Goal: Information Seeking & Learning: Learn about a topic

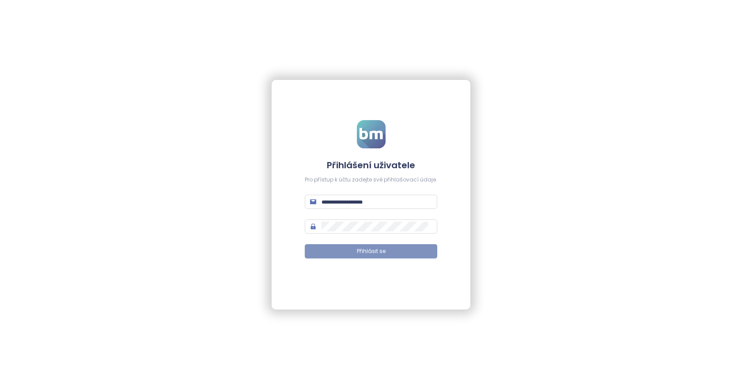
type input "**********"
click at [376, 245] on button "Přihlásit se" at bounding box center [371, 251] width 132 height 14
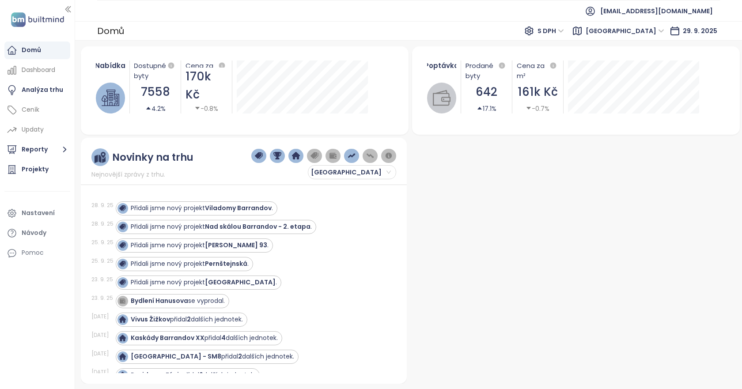
click at [564, 191] on div at bounding box center [573, 261] width 326 height 246
click at [63, 87] on div "Analýza trhu" at bounding box center [37, 90] width 66 height 18
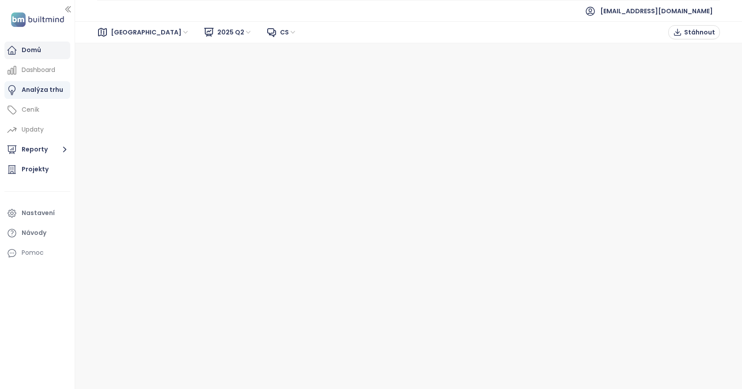
click at [42, 58] on div "Domů" at bounding box center [37, 51] width 66 height 18
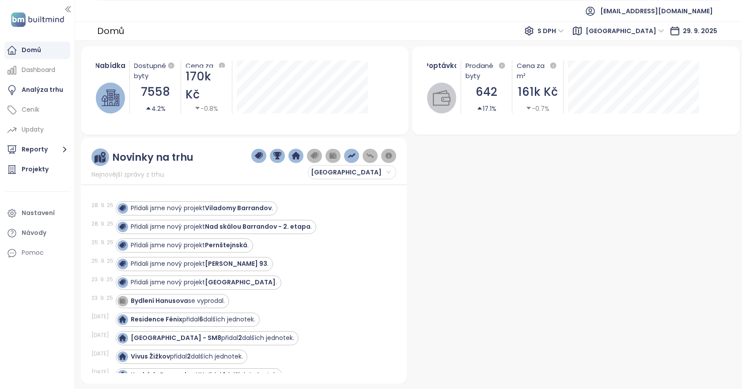
click at [651, 30] on span "[GEOGRAPHIC_DATA]" at bounding box center [625, 30] width 79 height 13
click at [643, 31] on span "[GEOGRAPHIC_DATA]" at bounding box center [625, 30] width 79 height 13
click at [644, 49] on div "Poptávka Prodané byty 642 17.1% Cena za m² 161k Kč -0.7%" at bounding box center [576, 90] width 328 height 88
click at [650, 49] on div "Poptávka Prodané byty 642 17.1% Cena za m² 161k Kč -0.7%" at bounding box center [576, 90] width 328 height 88
click at [622, 49] on div "Poptávka Prodané byty 642 17.1% Cena za m² 161k Kč -0.7%" at bounding box center [576, 90] width 328 height 88
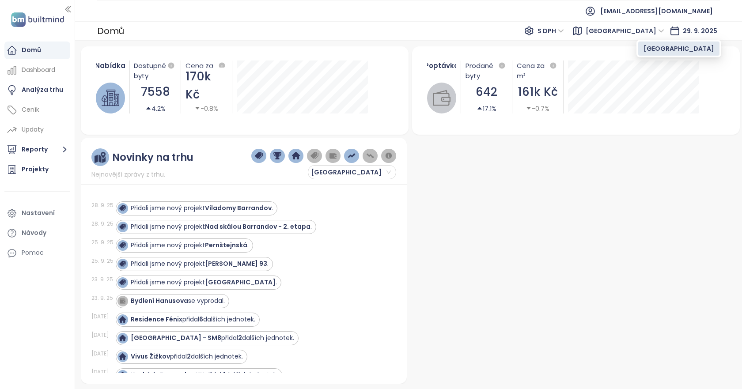
click at [654, 29] on span "[GEOGRAPHIC_DATA]" at bounding box center [625, 30] width 79 height 13
